Goal: Task Accomplishment & Management: Complete application form

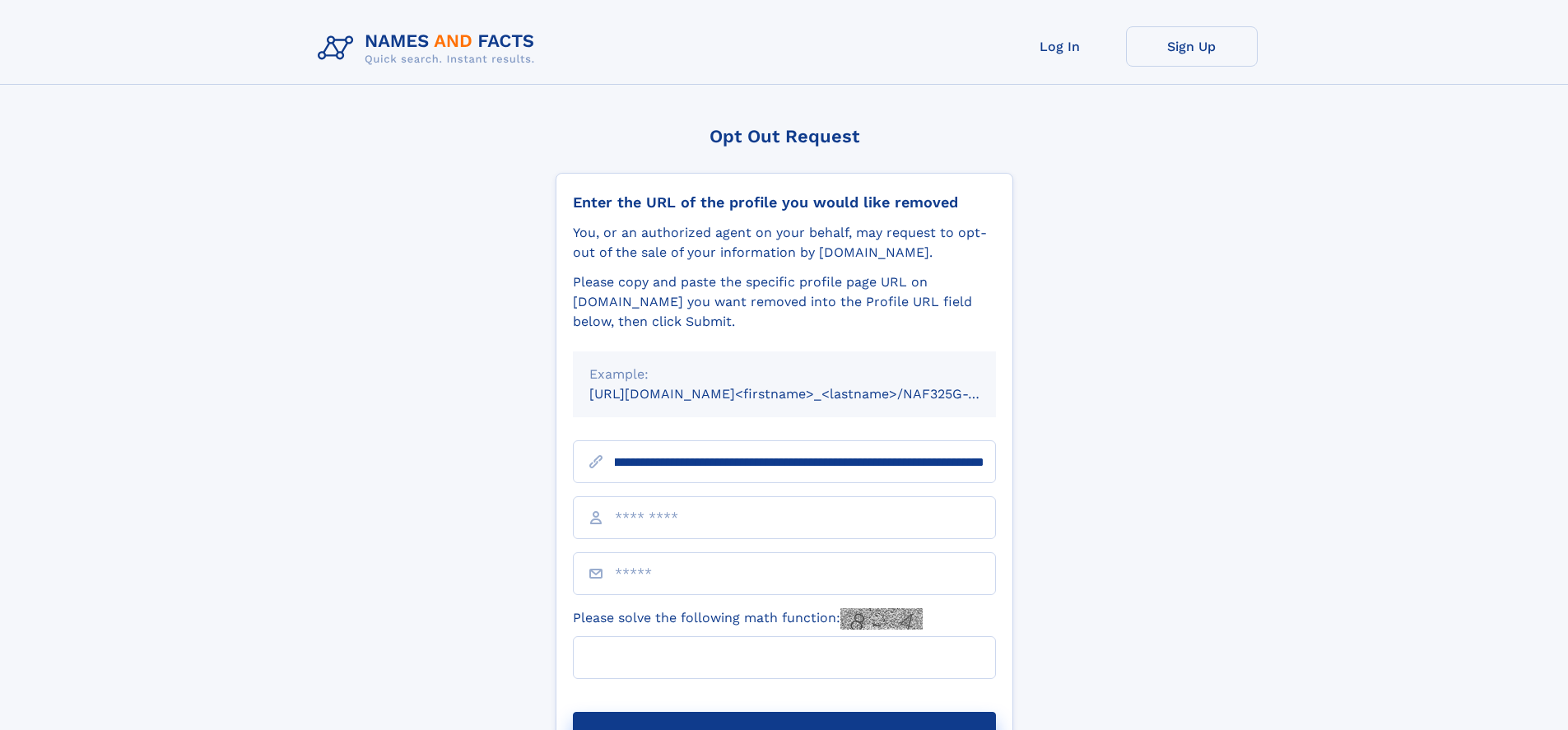
scroll to position [0, 200]
type input "**********"
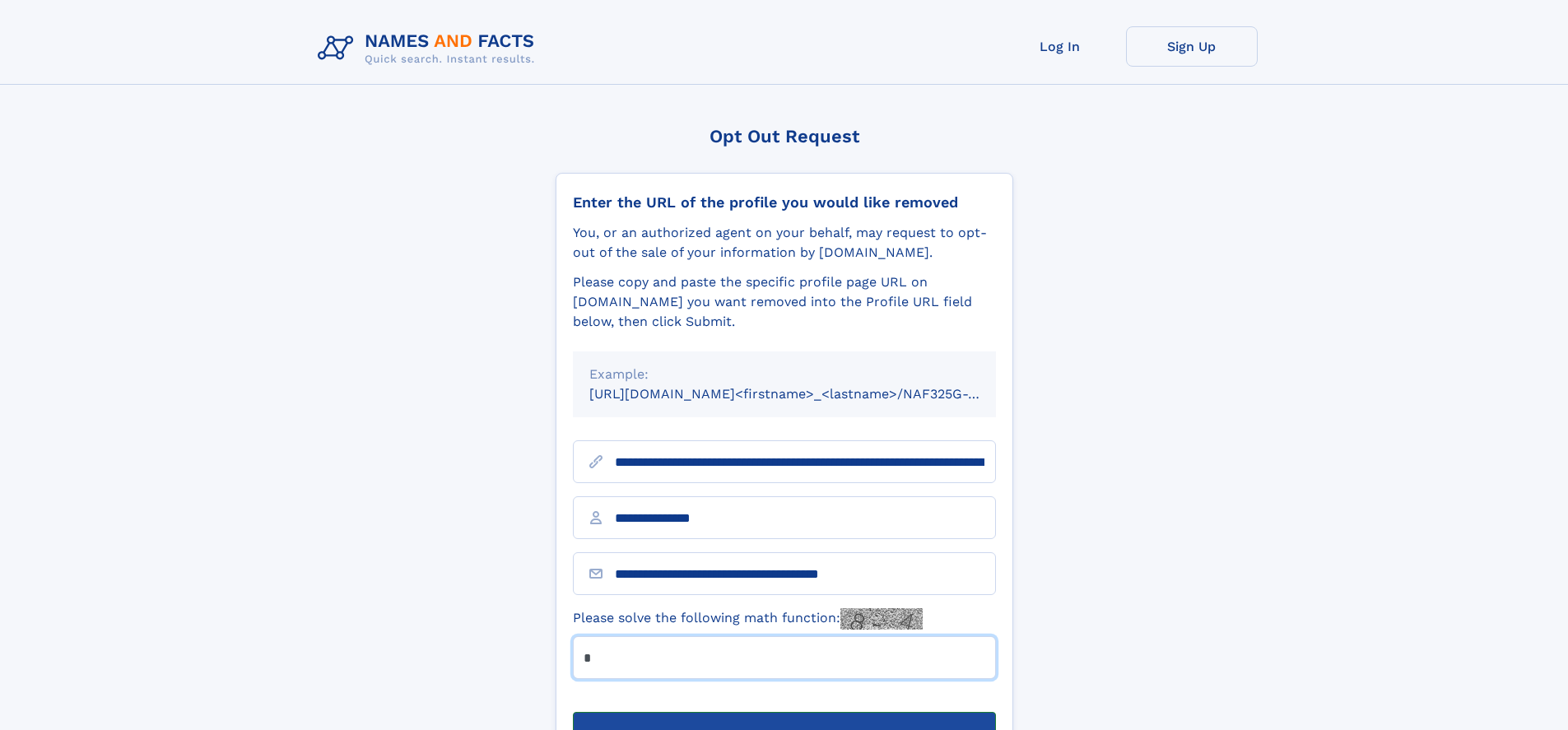
type input "*"
click at [784, 712] on button "Submit Opt Out Request" at bounding box center [784, 738] width 423 height 52
